Goal: Information Seeking & Learning: Learn about a topic

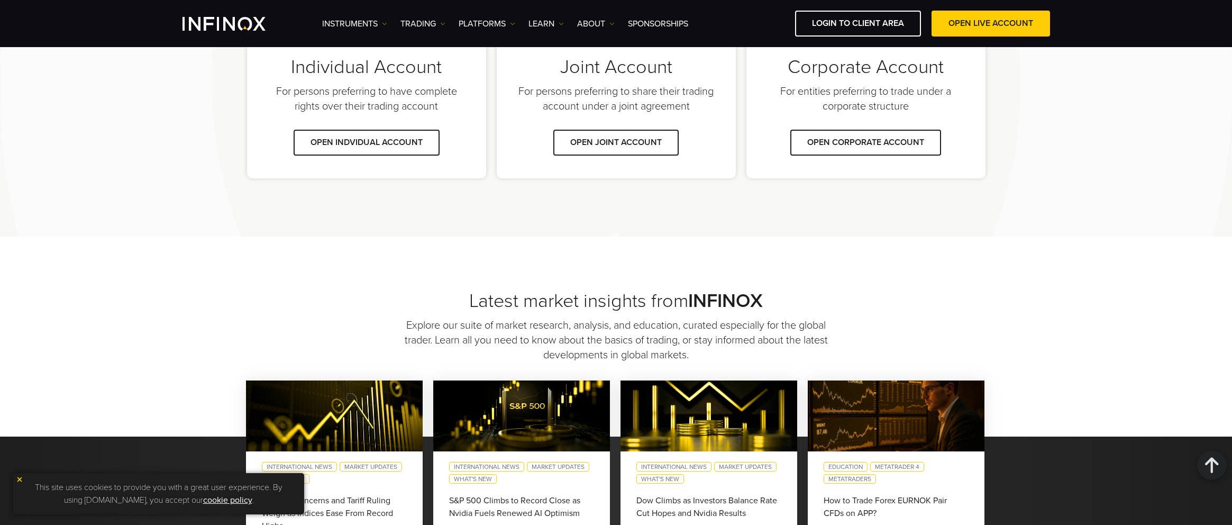
scroll to position [794, 0]
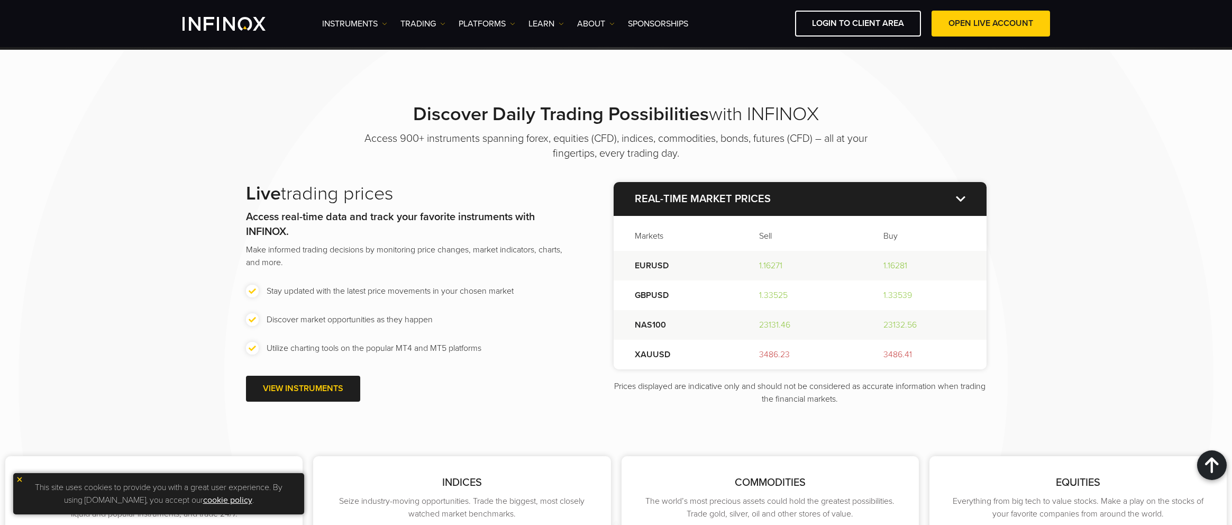
scroll to position [1170, 0]
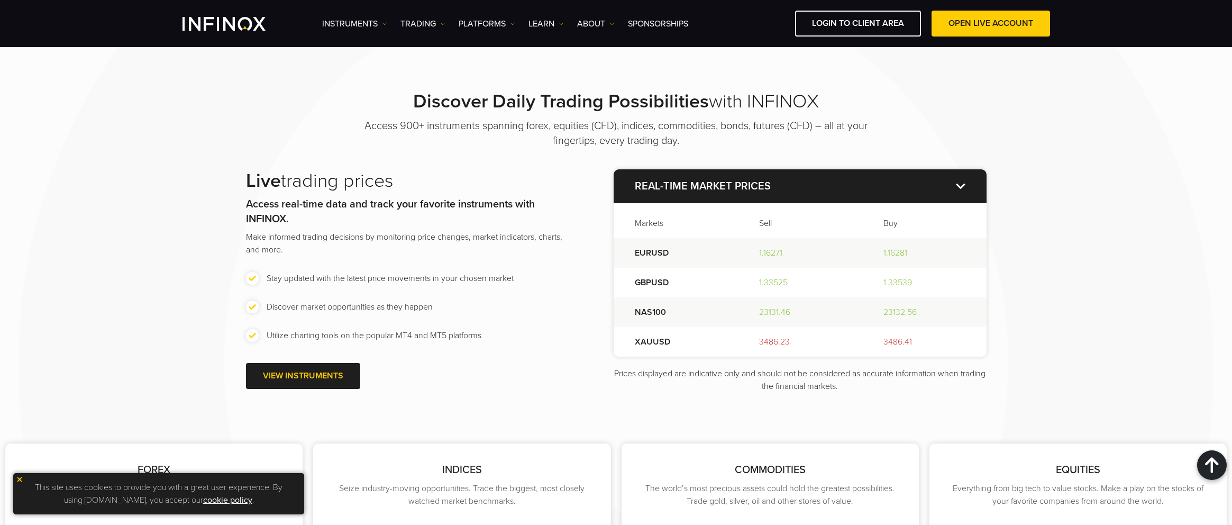
click at [959, 183] on p "Real-time market prices" at bounding box center [800, 186] width 373 height 34
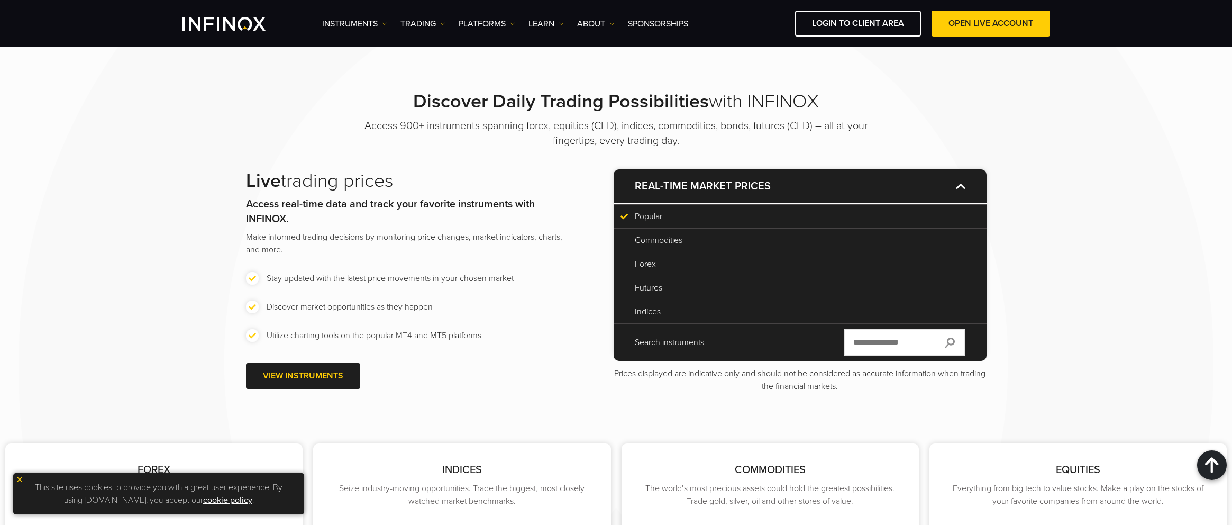
click at [959, 183] on p "Real-time market prices" at bounding box center [800, 186] width 373 height 34
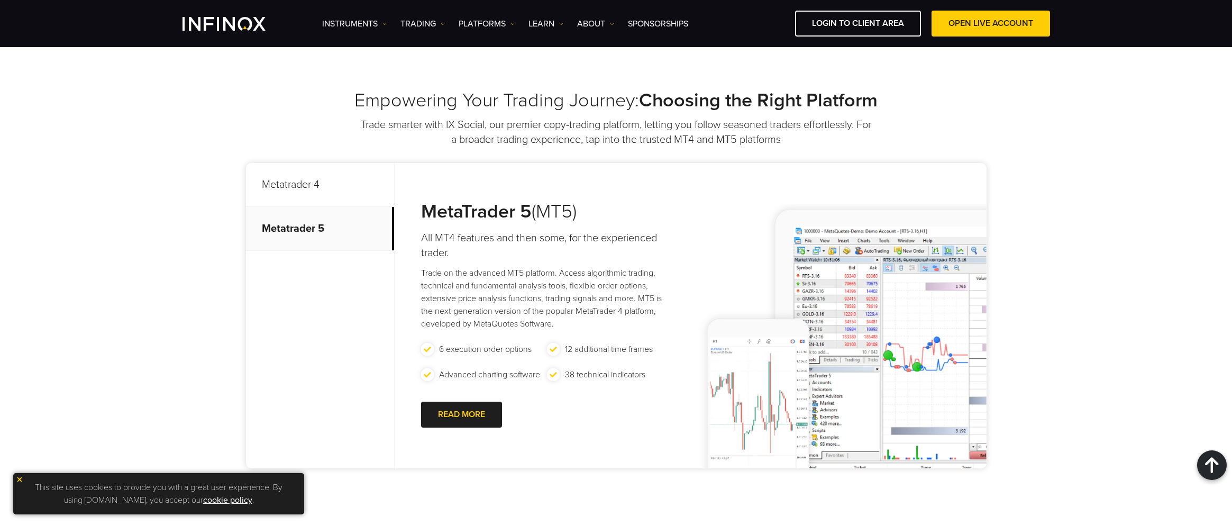
scroll to position [376, 0]
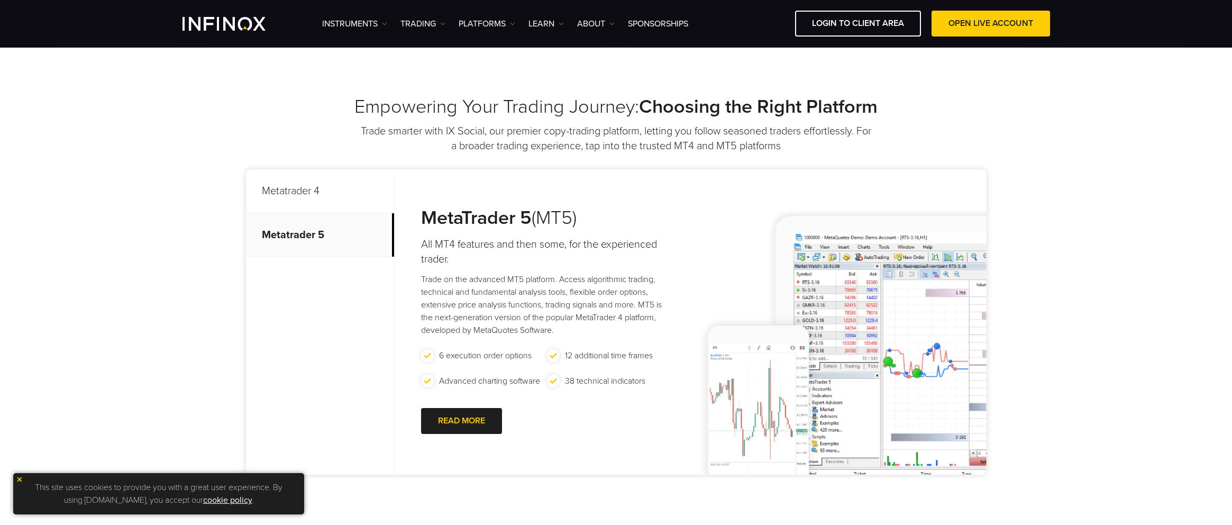
click at [341, 193] on p "Metatrader 4" at bounding box center [320, 191] width 148 height 44
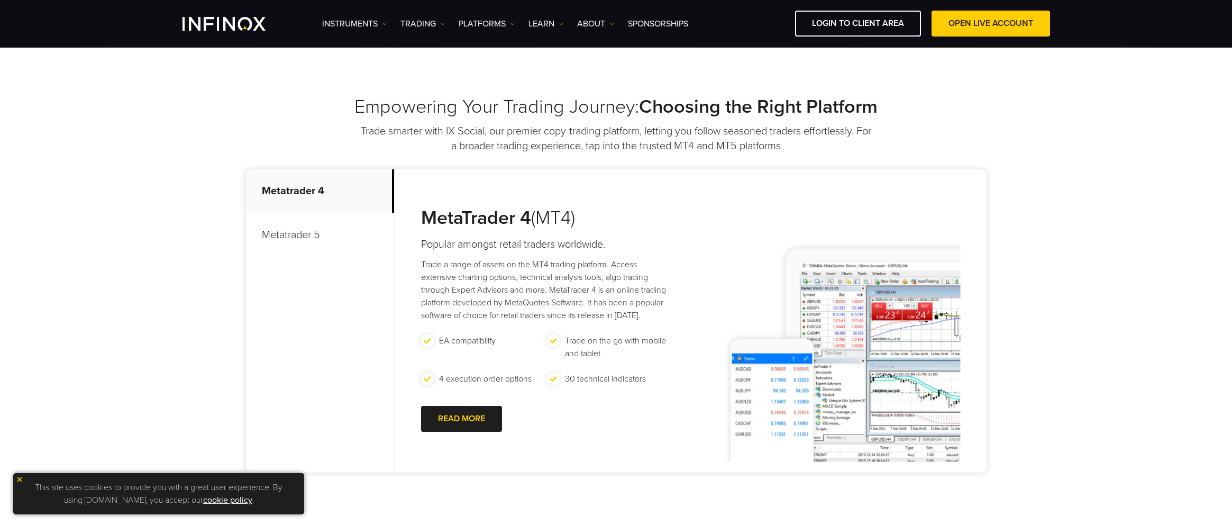
click at [333, 216] on p "Metatrader 5" at bounding box center [320, 235] width 148 height 44
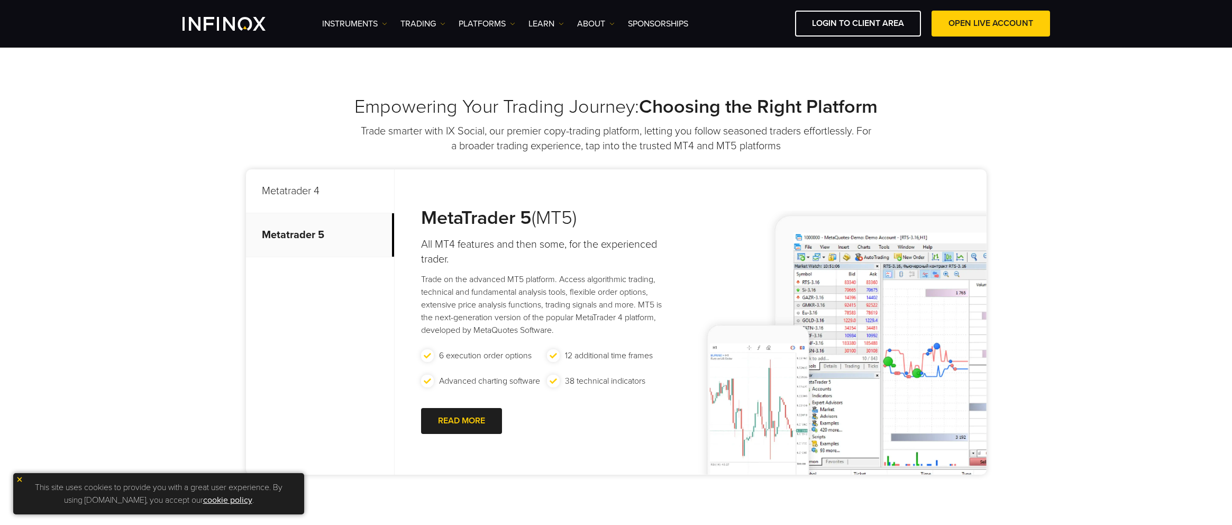
click at [336, 187] on p "Metatrader 4" at bounding box center [320, 191] width 148 height 44
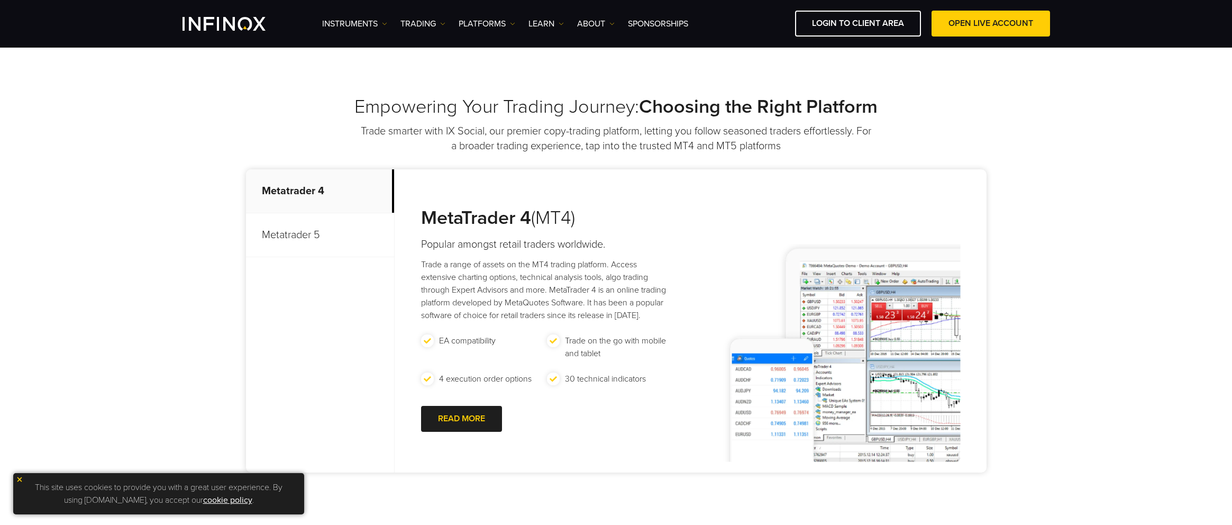
click at [322, 220] on p "Metatrader 5" at bounding box center [320, 235] width 148 height 44
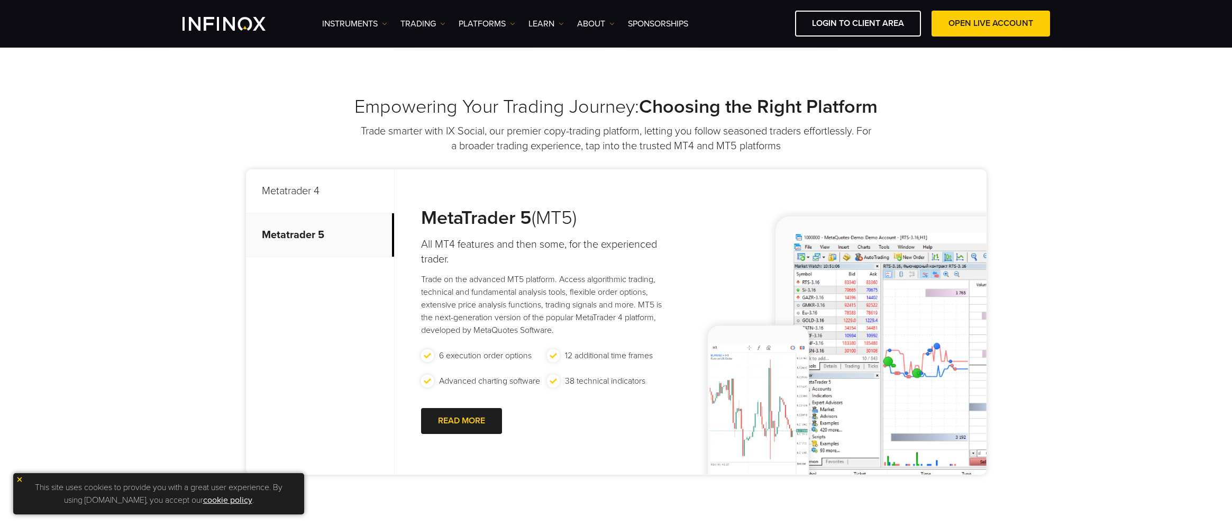
click at [14, 478] on div "This site uses cookies to provide you with a great user experience. By using [D…" at bounding box center [158, 493] width 291 height 41
click at [15, 478] on div "This site uses cookies to provide you with a great user experience. By using [D…" at bounding box center [158, 493] width 291 height 41
click at [16, 478] on img at bounding box center [19, 479] width 7 height 7
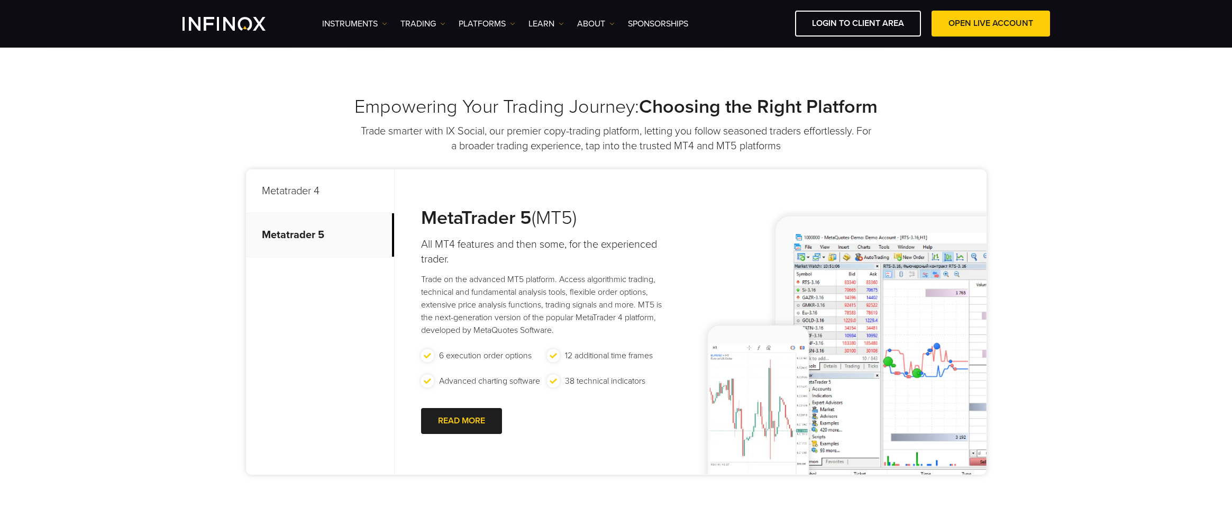
click at [272, 177] on p "Metatrader 4" at bounding box center [320, 191] width 148 height 44
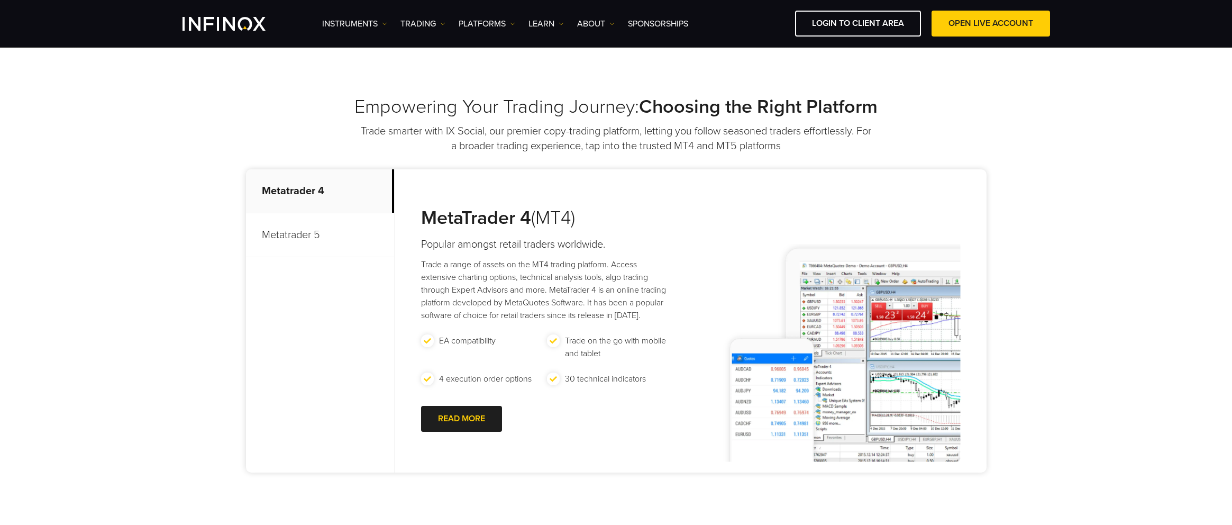
click at [277, 224] on p "Metatrader 5" at bounding box center [320, 235] width 148 height 44
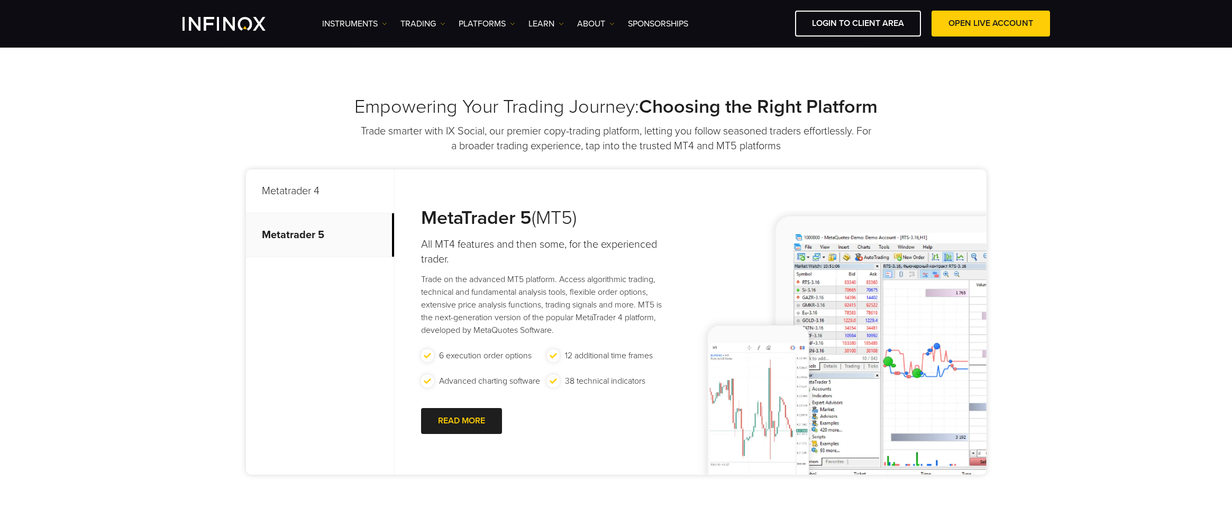
click at [293, 192] on p "Metatrader 4" at bounding box center [320, 191] width 148 height 44
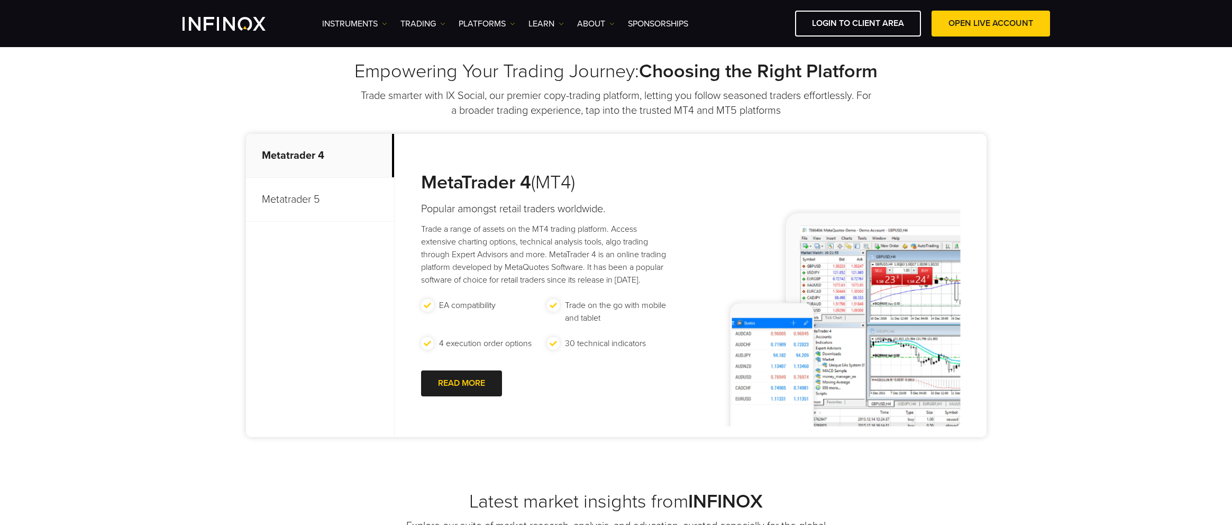
scroll to position [429, 0]
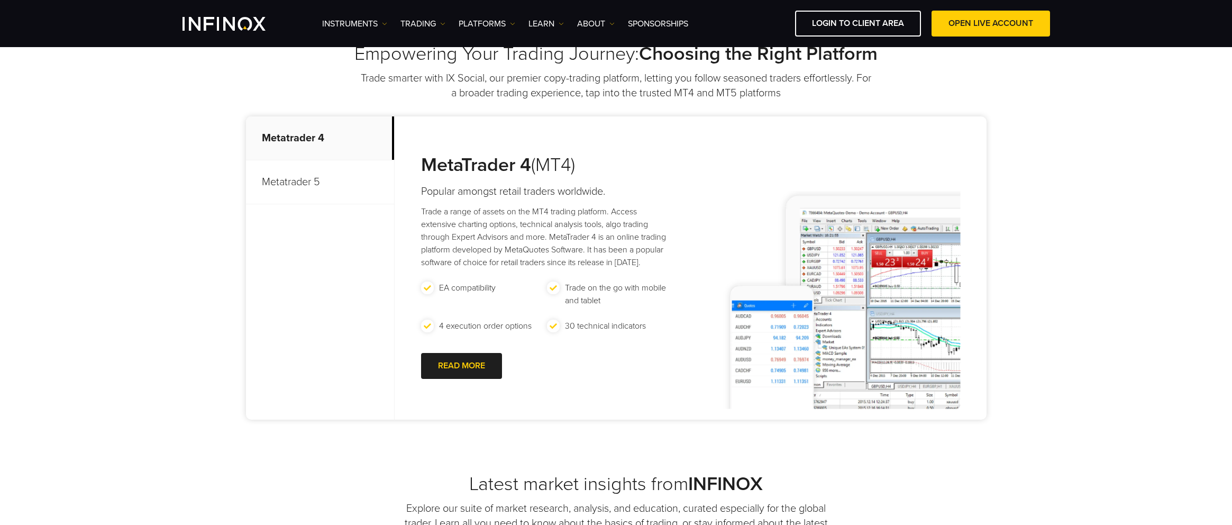
click at [293, 201] on p "Metatrader 5" at bounding box center [320, 182] width 148 height 44
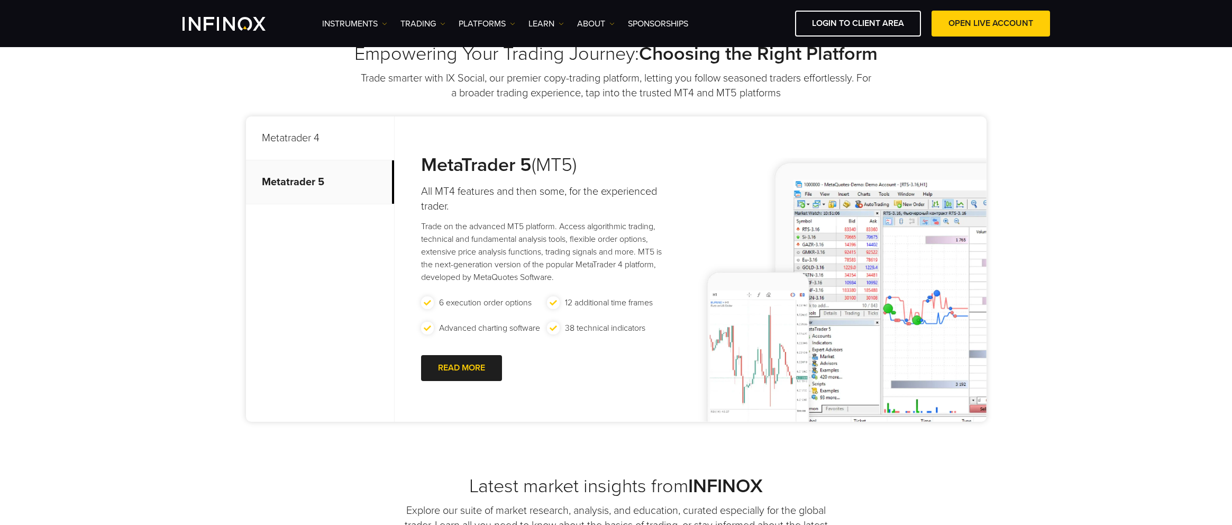
click at [311, 151] on p "Metatrader 4" at bounding box center [320, 138] width 148 height 44
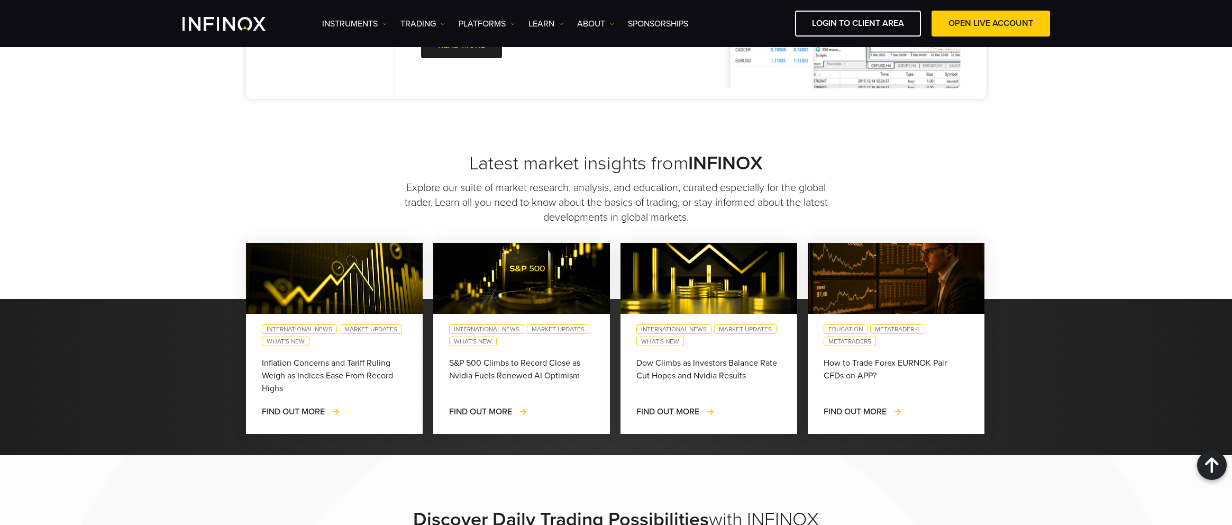
scroll to position [747, 0]
